Goal: Task Accomplishment & Management: Use online tool/utility

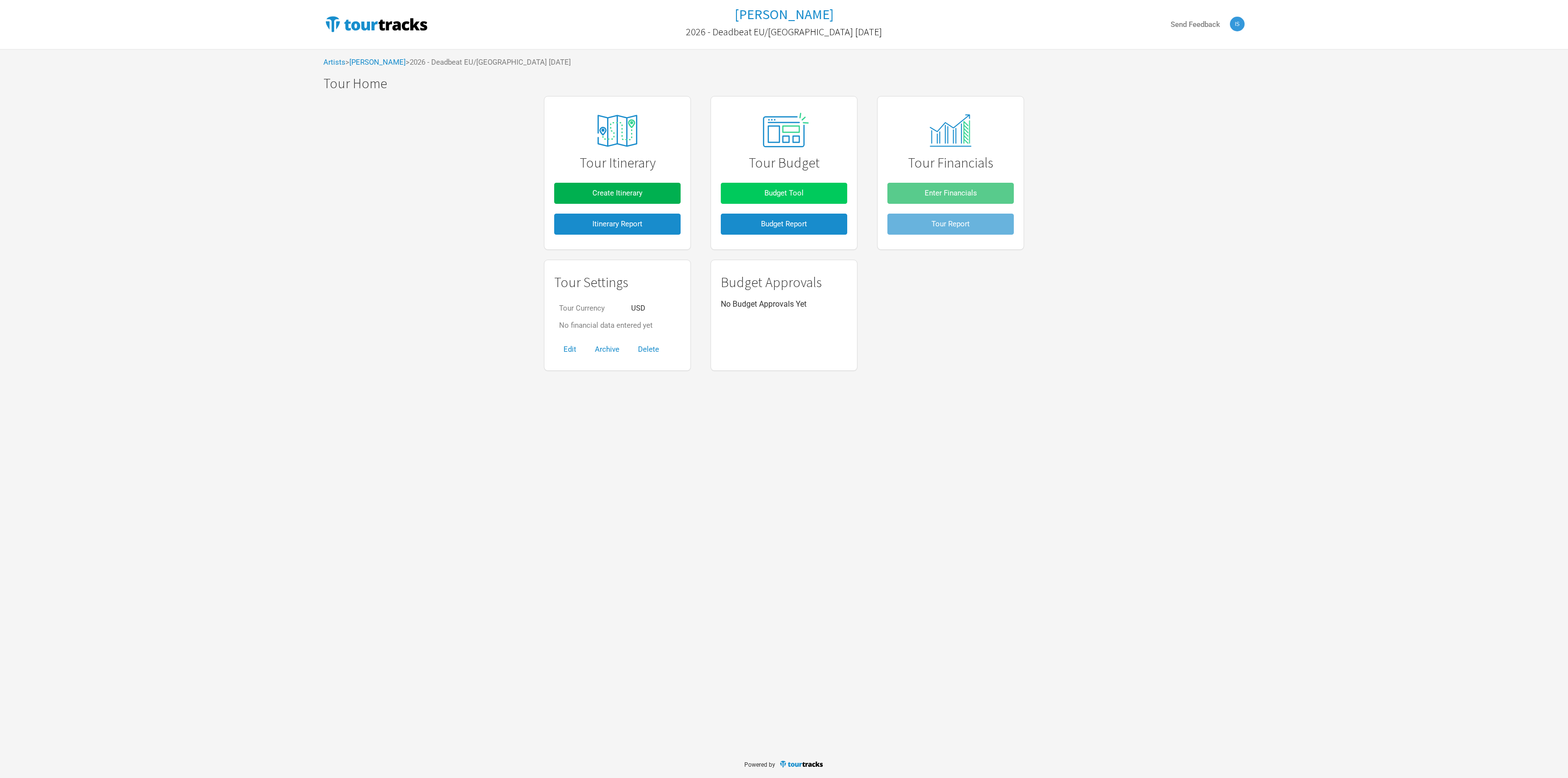
click at [771, 185] on button "Budget Tool" at bounding box center [784, 193] width 127 height 21
drag, startPoint x: 0, startPoint y: 0, endPoint x: 767, endPoint y: 190, distance: 790.2
click at [767, 190] on span "Budget Tool" at bounding box center [783, 193] width 39 height 9
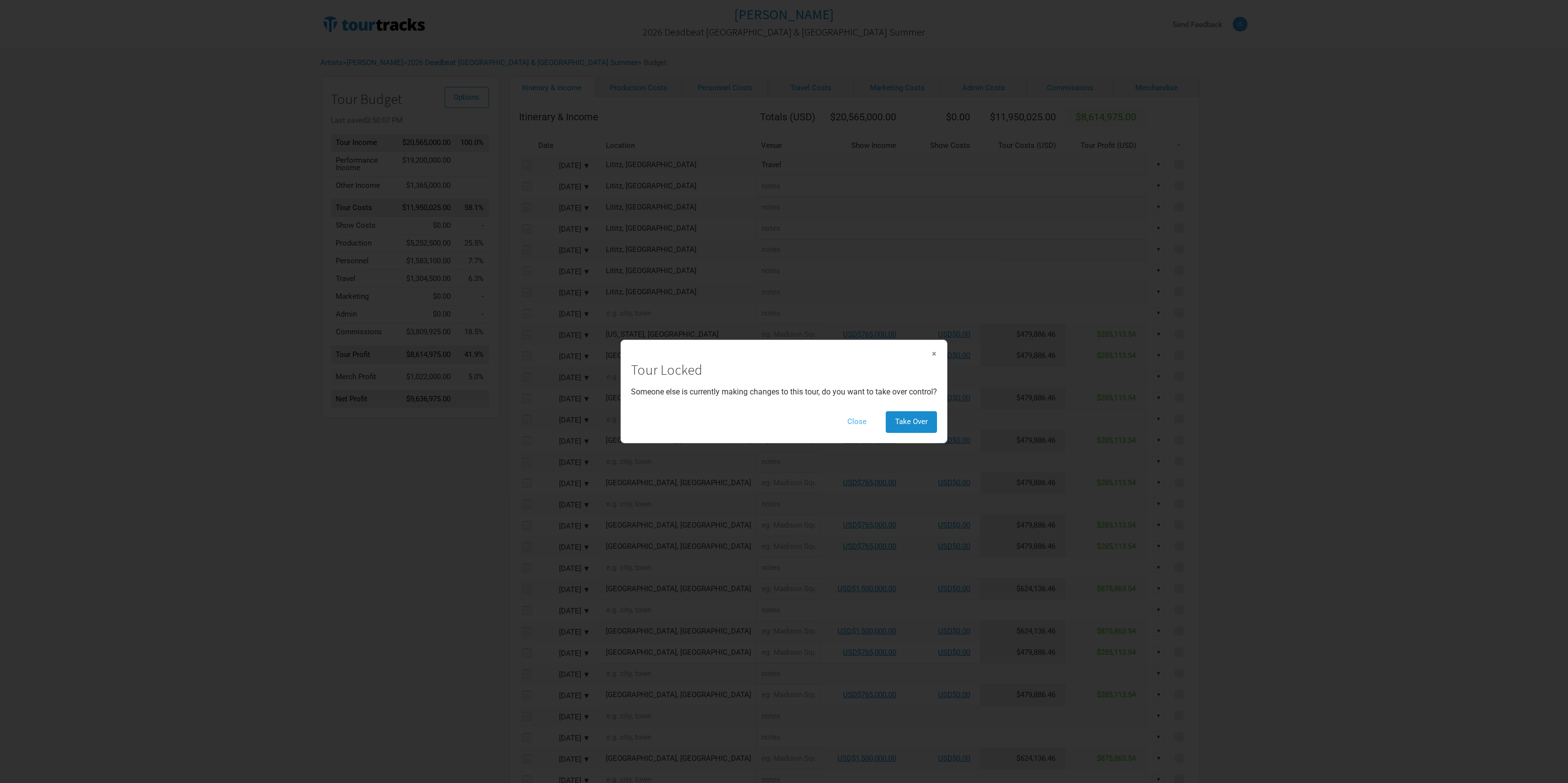
click at [868, 418] on button "Close" at bounding box center [856, 422] width 38 height 21
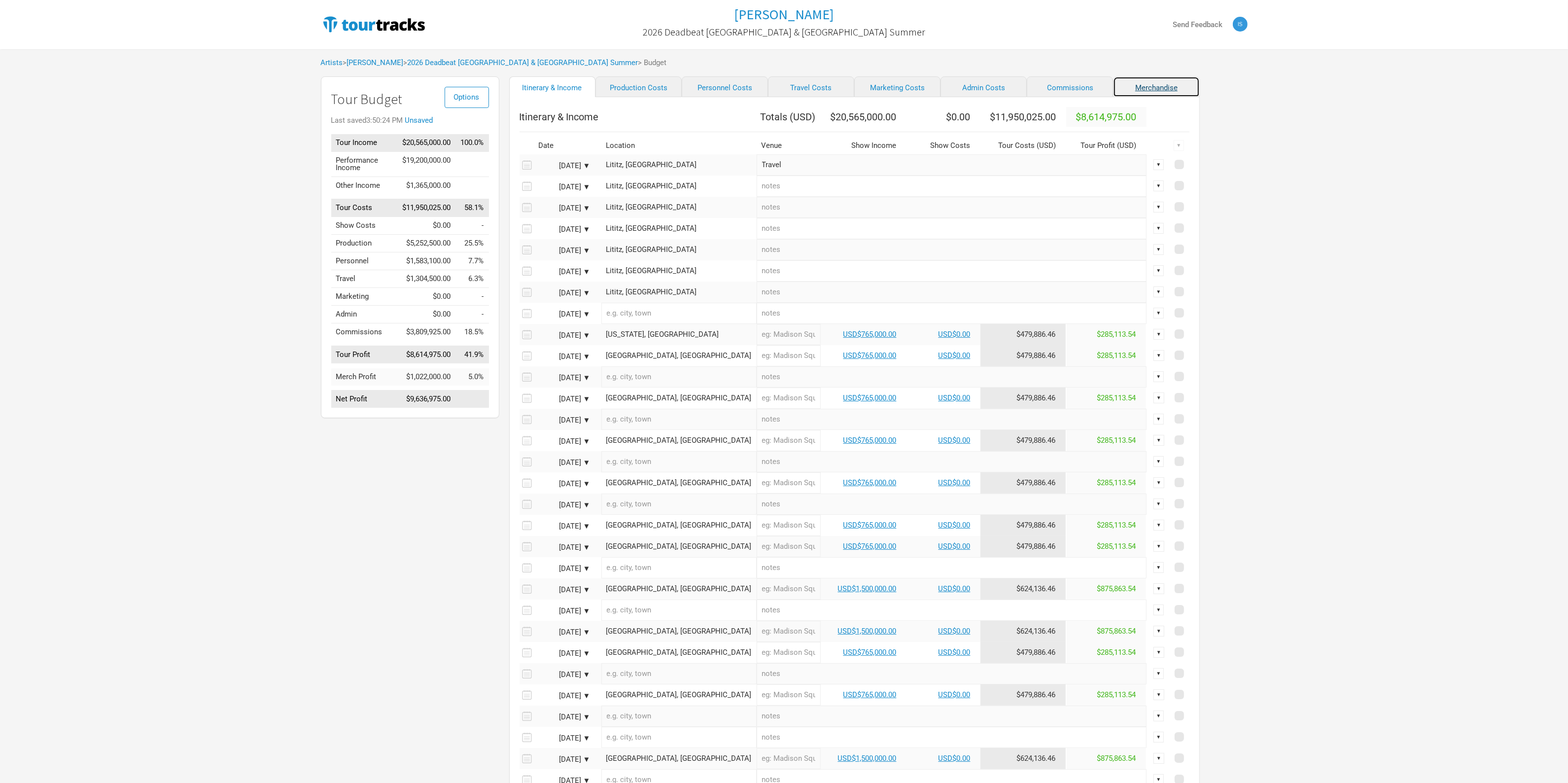
click at [1113, 96] on link "Merchandise" at bounding box center [1156, 86] width 86 height 21
select select "% of Gross Merch"
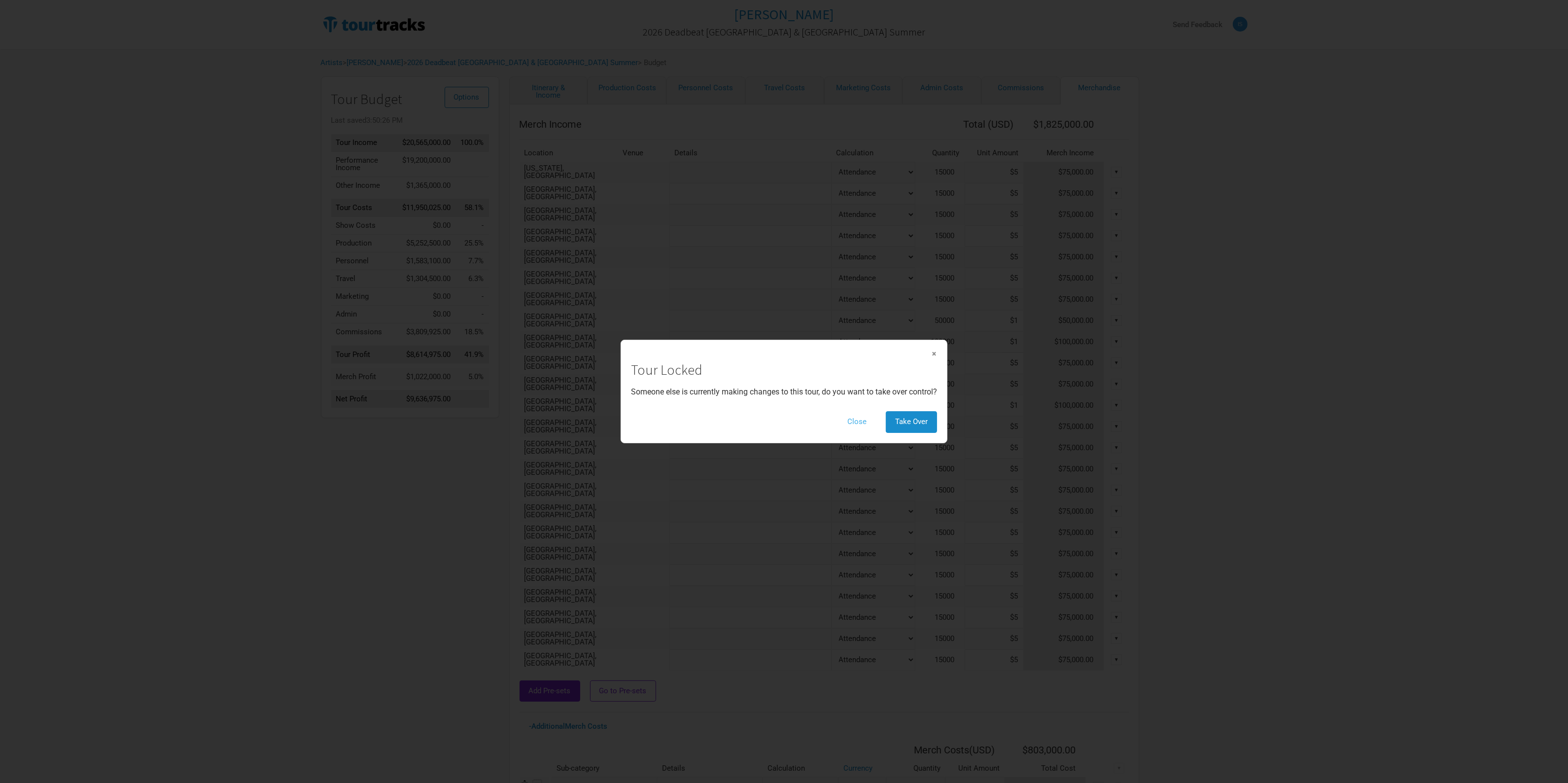
click at [865, 418] on button "Close" at bounding box center [856, 422] width 38 height 21
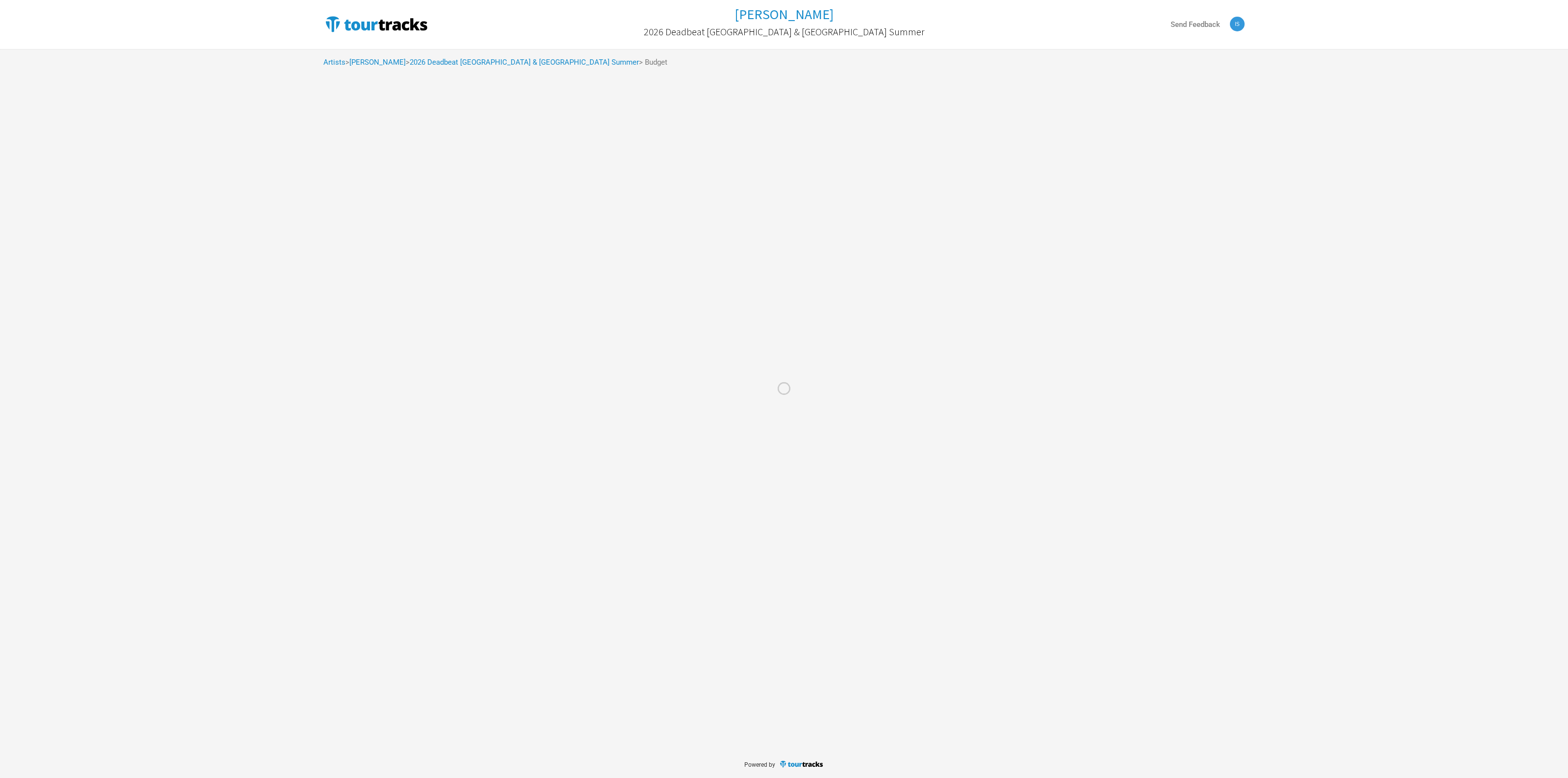
select select "% of Gross Merch"
